Goal: Transaction & Acquisition: Book appointment/travel/reservation

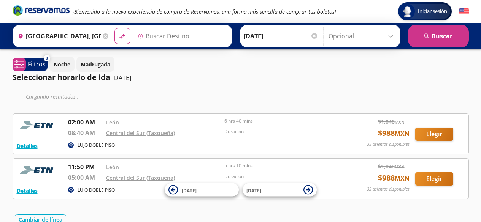
type input "Central del Sur (taxqueña), [GEOGRAPHIC_DATA]"
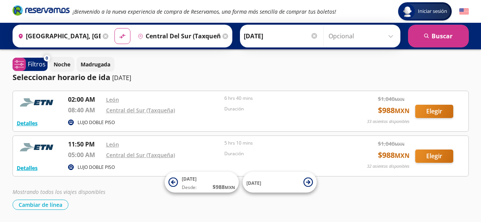
click at [81, 35] on input "[GEOGRAPHIC_DATA], [GEOGRAPHIC_DATA]" at bounding box center [58, 36] width 86 height 19
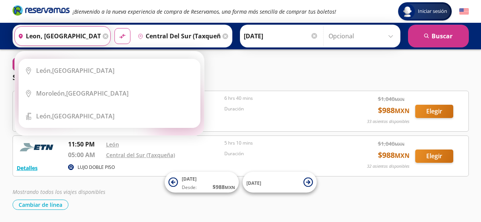
click at [46, 37] on input "leon, [GEOGRAPHIC_DATA]" at bounding box center [58, 36] width 86 height 19
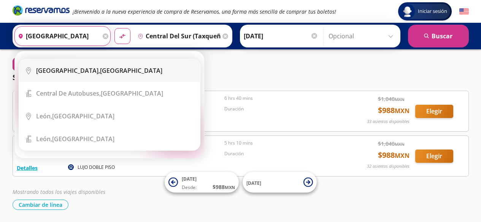
click at [77, 73] on div "[GEOGRAPHIC_DATA], [GEOGRAPHIC_DATA]" at bounding box center [99, 71] width 126 height 8
type input "[GEOGRAPHIC_DATA], [GEOGRAPHIC_DATA]"
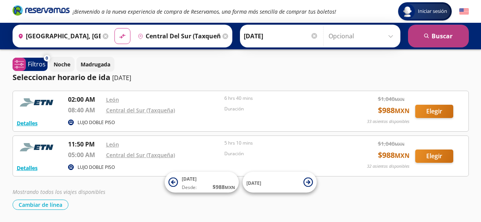
click at [425, 32] on button "search [GEOGRAPHIC_DATA]" at bounding box center [438, 36] width 61 height 23
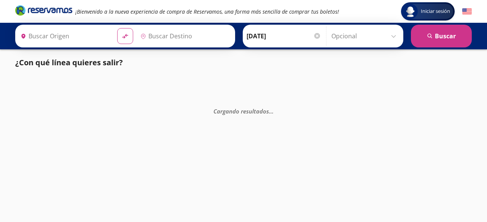
type input "[GEOGRAPHIC_DATA], [GEOGRAPHIC_DATA]"
type input "Central del Sur (taxqueña), [GEOGRAPHIC_DATA]"
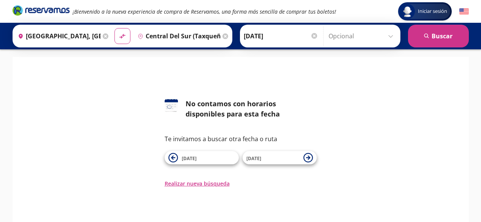
click at [105, 36] on icon at bounding box center [106, 36] width 6 height 6
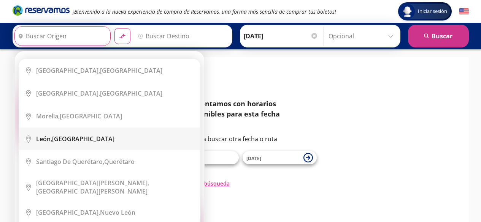
click at [66, 137] on div "[GEOGRAPHIC_DATA], [GEOGRAPHIC_DATA]" at bounding box center [75, 139] width 78 height 8
type input "[GEOGRAPHIC_DATA], [GEOGRAPHIC_DATA]"
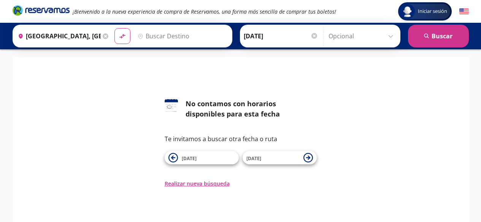
click at [168, 35] on input "Destino" at bounding box center [182, 36] width 94 height 19
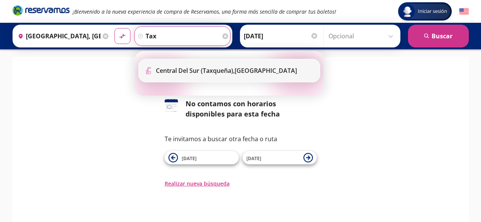
click at [187, 72] on b "Central del Sur (taxqueña)," at bounding box center [195, 71] width 79 height 8
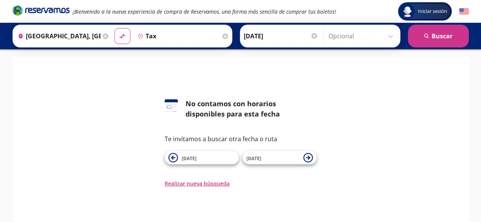
type input "Central del Sur (taxqueña), [GEOGRAPHIC_DATA]"
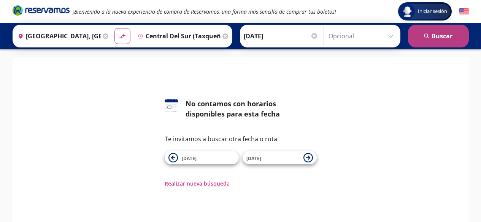
click at [430, 38] on button "search [GEOGRAPHIC_DATA]" at bounding box center [438, 36] width 61 height 23
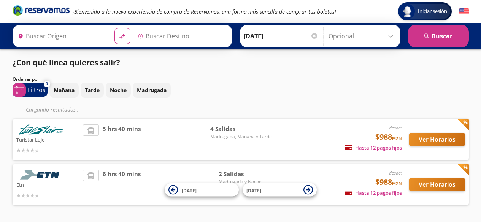
type input "[GEOGRAPHIC_DATA], [GEOGRAPHIC_DATA]"
type input "Central del Sur (taxqueña), [GEOGRAPHIC_DATA]"
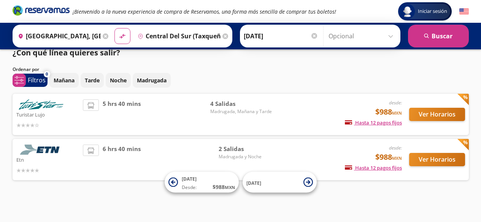
scroll to position [12, 0]
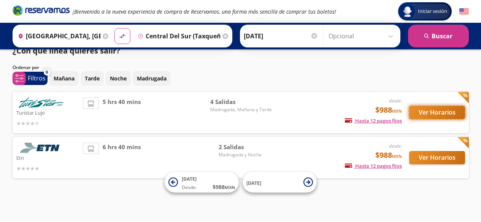
click at [442, 119] on button "Ver Horarios" at bounding box center [437, 112] width 56 height 13
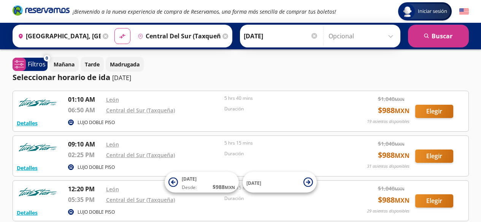
scroll to position [12, 0]
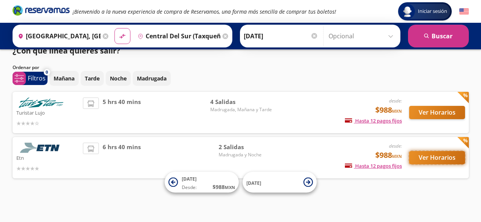
click at [423, 158] on button "Ver Horarios" at bounding box center [437, 157] width 56 height 13
